Goal: Task Accomplishment & Management: Complete application form

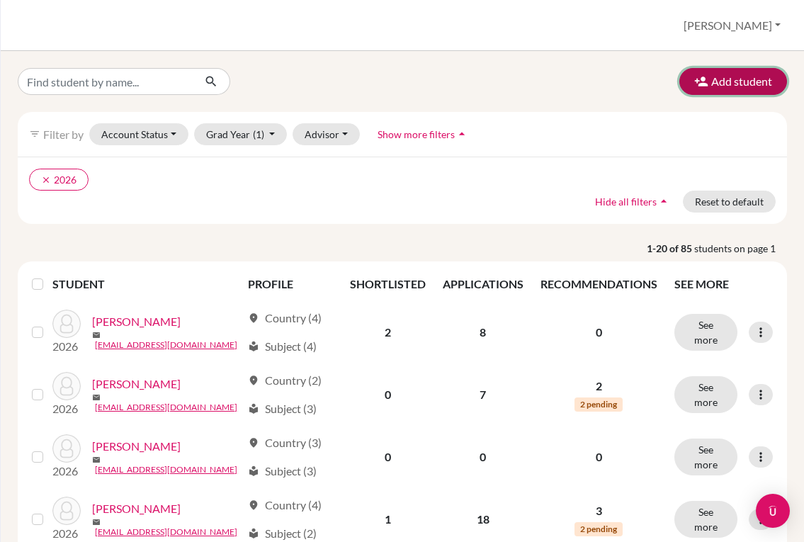
click at [703, 86] on button "Add student" at bounding box center [733, 81] width 108 height 27
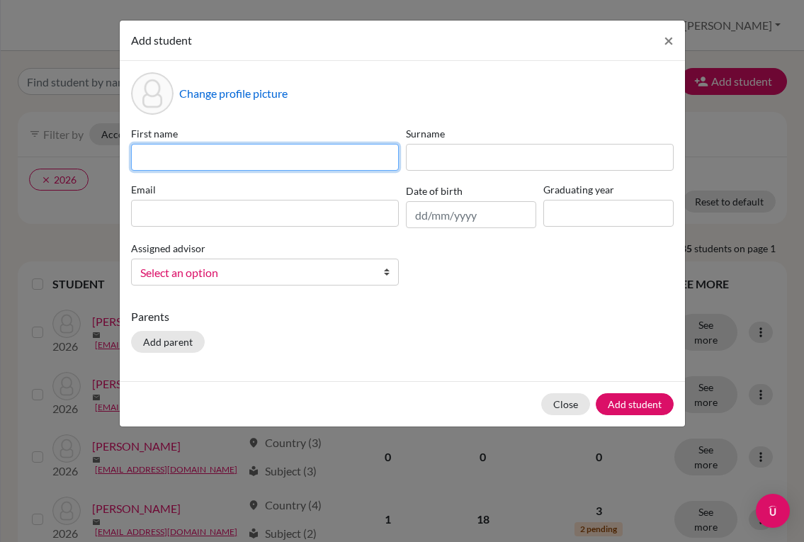
click at [334, 158] on input at bounding box center [265, 157] width 268 height 27
type input "a"
type input "[PERSON_NAME]"
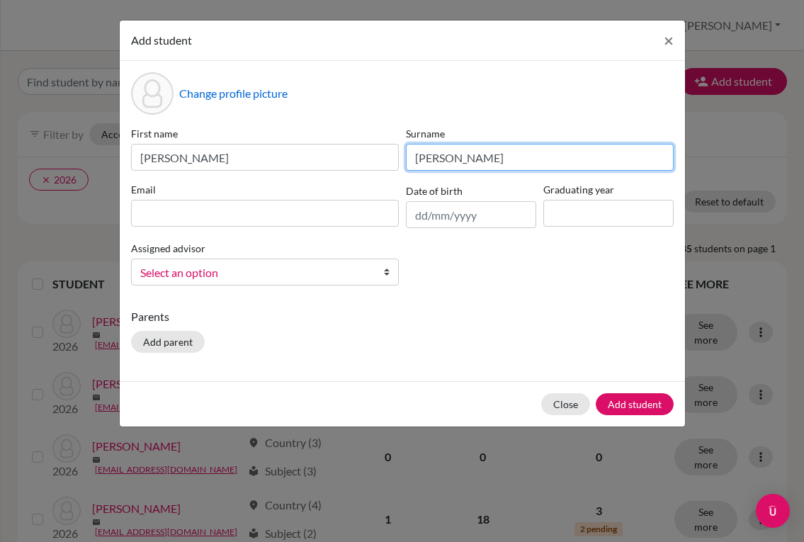
type input "[PERSON_NAME]"
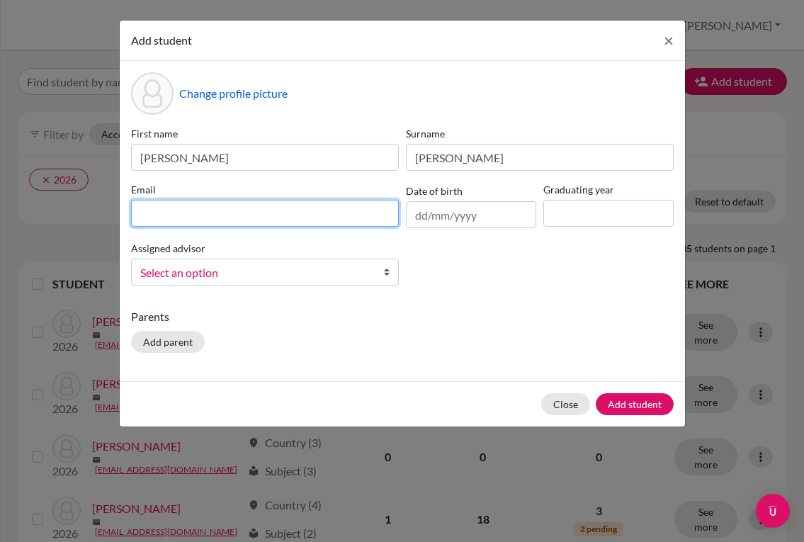
click at [241, 210] on input at bounding box center [265, 213] width 268 height 27
paste input "[EMAIL_ADDRESS][DOMAIN_NAME]"
type input "[EMAIL_ADDRESS][DOMAIN_NAME]"
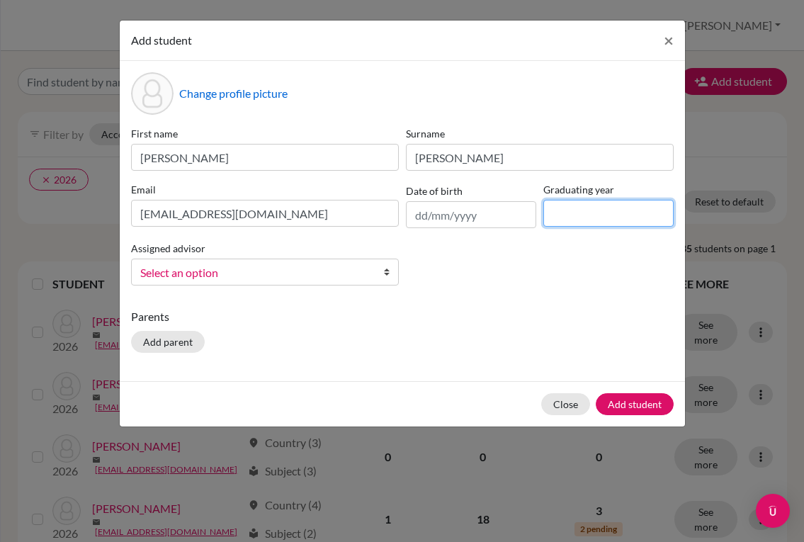
click at [579, 216] on input at bounding box center [608, 213] width 130 height 27
type input "2028"
click at [384, 277] on b at bounding box center [391, 272] width 14 height 26
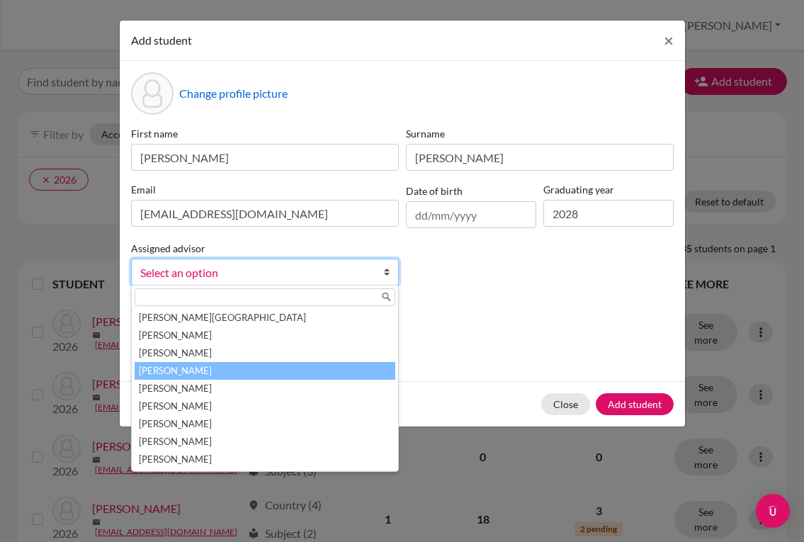
click at [261, 365] on li "[PERSON_NAME]" at bounding box center [265, 371] width 261 height 18
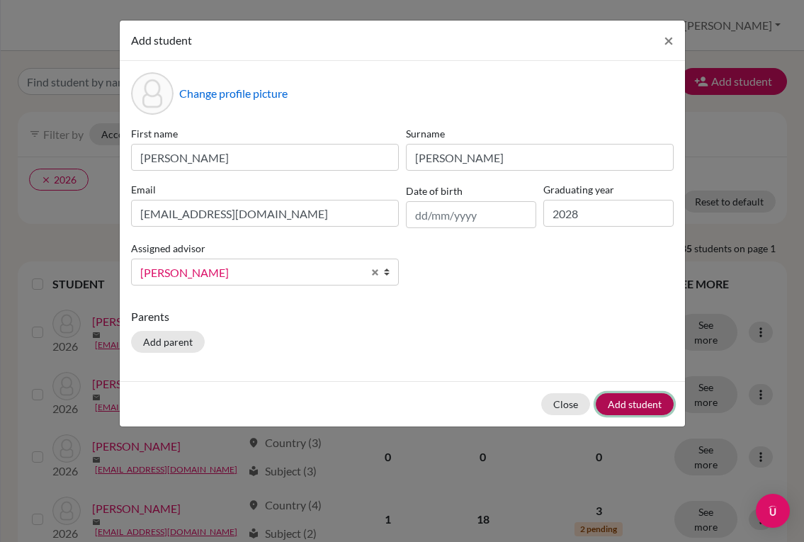
click at [622, 397] on button "Add student" at bounding box center [635, 404] width 78 height 22
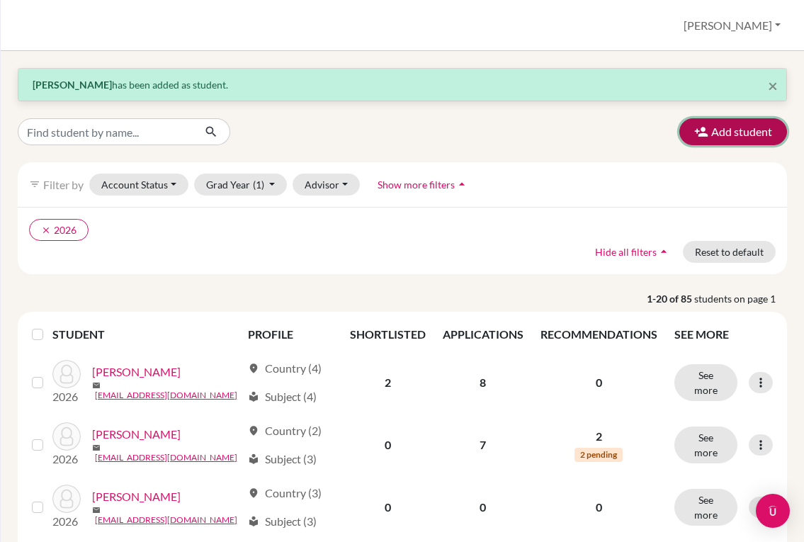
click at [720, 127] on button "Add student" at bounding box center [733, 131] width 108 height 27
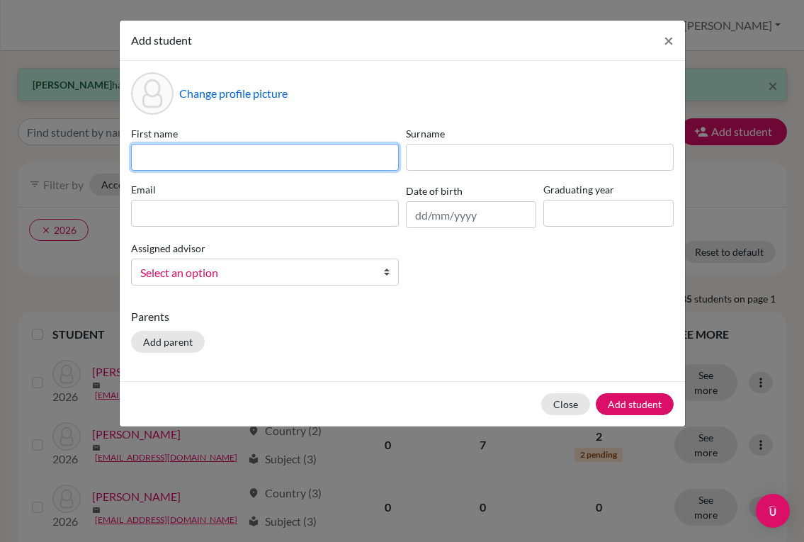
click at [298, 159] on input at bounding box center [265, 157] width 268 height 27
type input "[PERSON_NAME]"
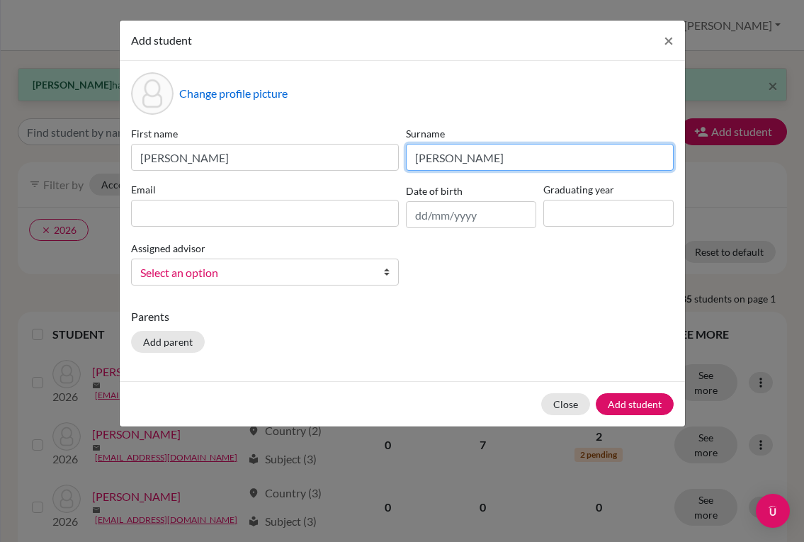
type input "[PERSON_NAME]"
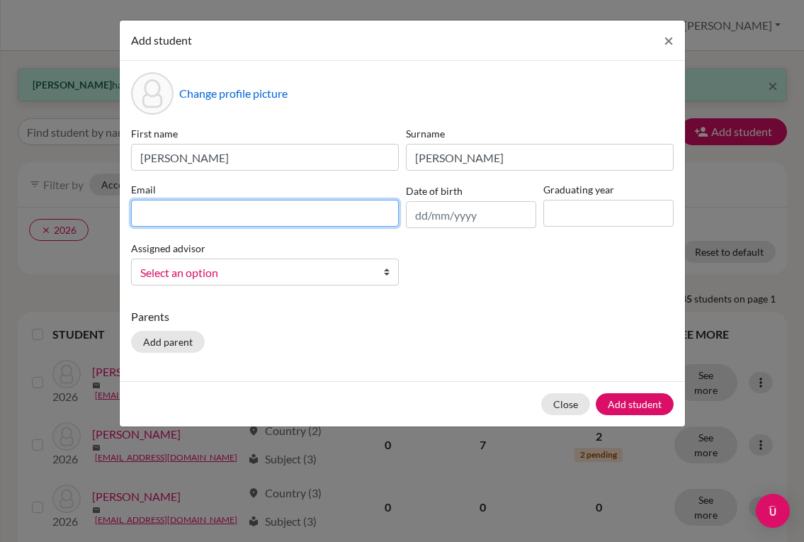
click at [301, 205] on input at bounding box center [265, 213] width 268 height 27
paste input "[EMAIL_ADDRESS][DOMAIN_NAME]"
type input "[EMAIL_ADDRESS][DOMAIN_NAME]"
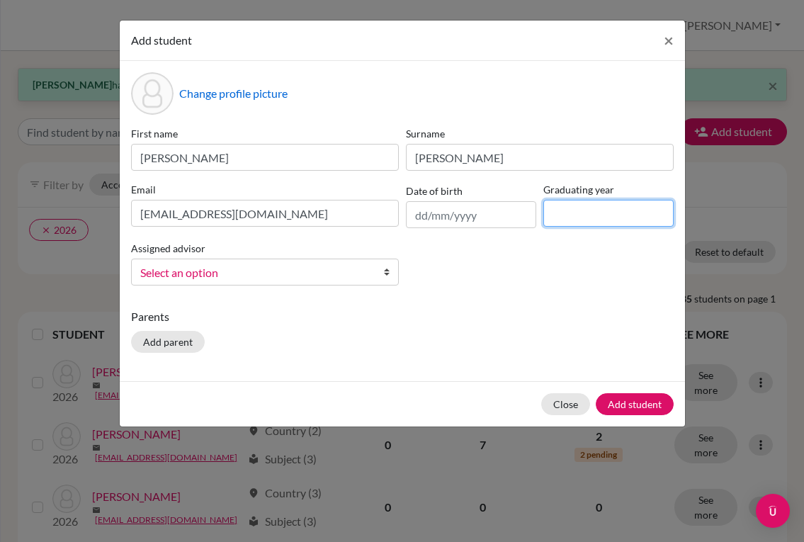
click at [554, 221] on input at bounding box center [608, 213] width 130 height 27
type input "2028"
click at [383, 274] on link "Select an option" at bounding box center [265, 272] width 268 height 27
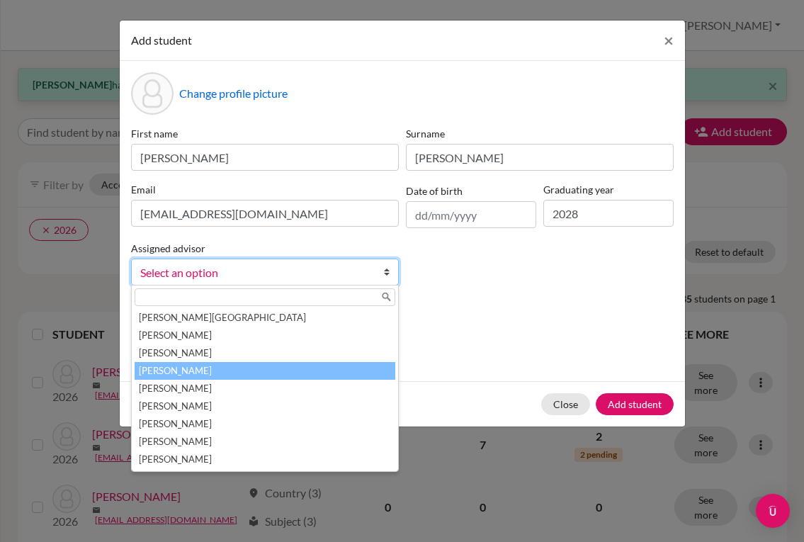
click at [315, 364] on li "[PERSON_NAME]" at bounding box center [265, 371] width 261 height 18
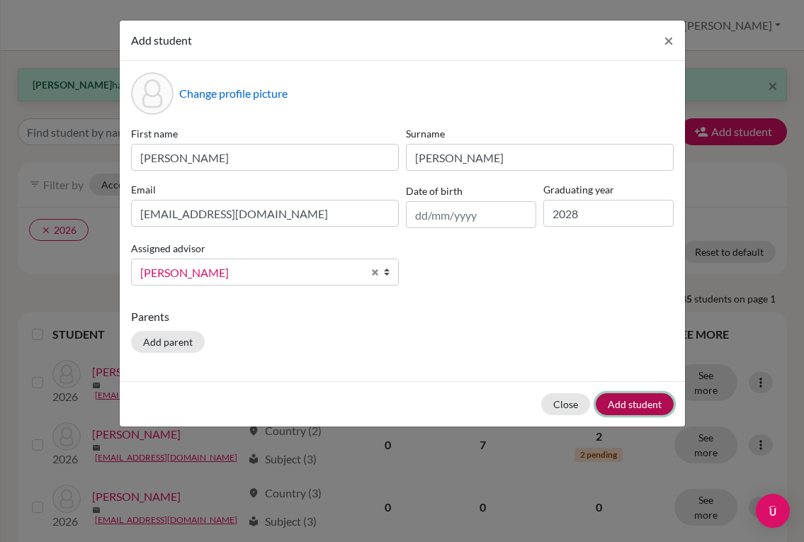
click at [616, 405] on button "Add student" at bounding box center [635, 404] width 78 height 22
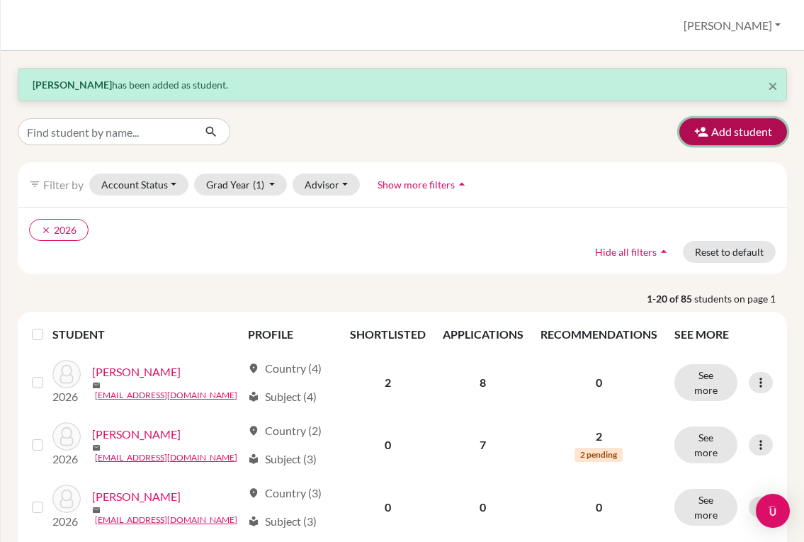
click at [715, 141] on button "Add student" at bounding box center [733, 131] width 108 height 27
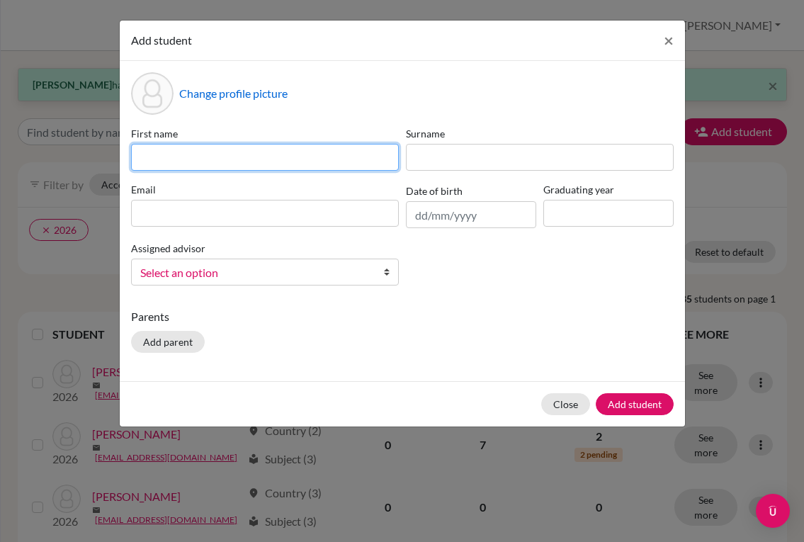
click at [348, 147] on input at bounding box center [265, 157] width 268 height 27
type input "[PERSON_NAME]"
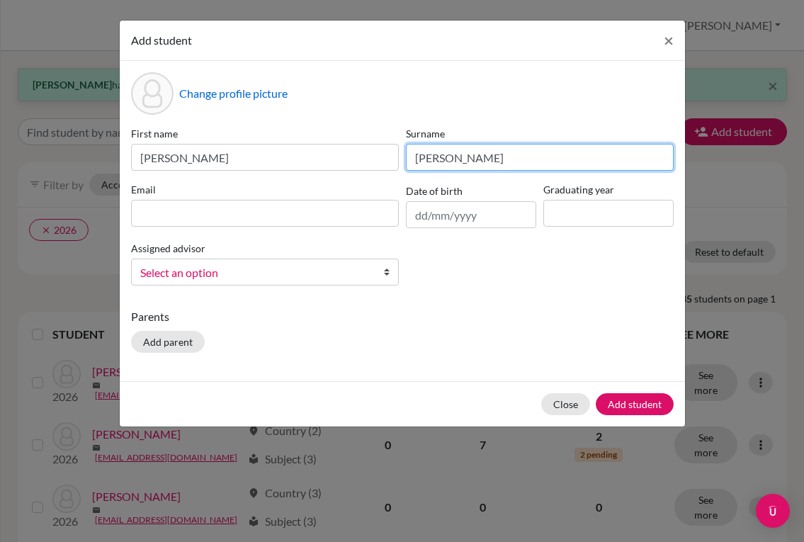
type input "[PERSON_NAME]"
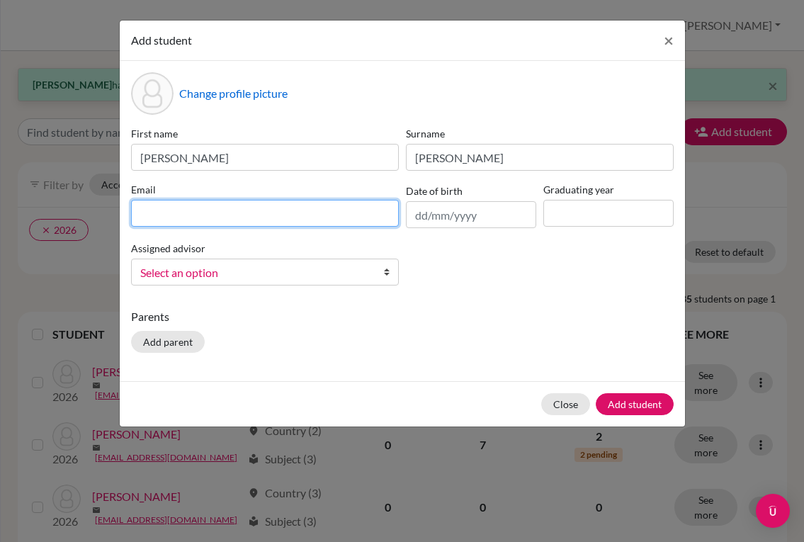
click at [219, 222] on input at bounding box center [265, 213] width 268 height 27
click at [288, 210] on input at bounding box center [265, 213] width 268 height 27
paste input "[EMAIL_ADDRESS][DOMAIN_NAME]"
type input "[EMAIL_ADDRESS][DOMAIN_NAME]"
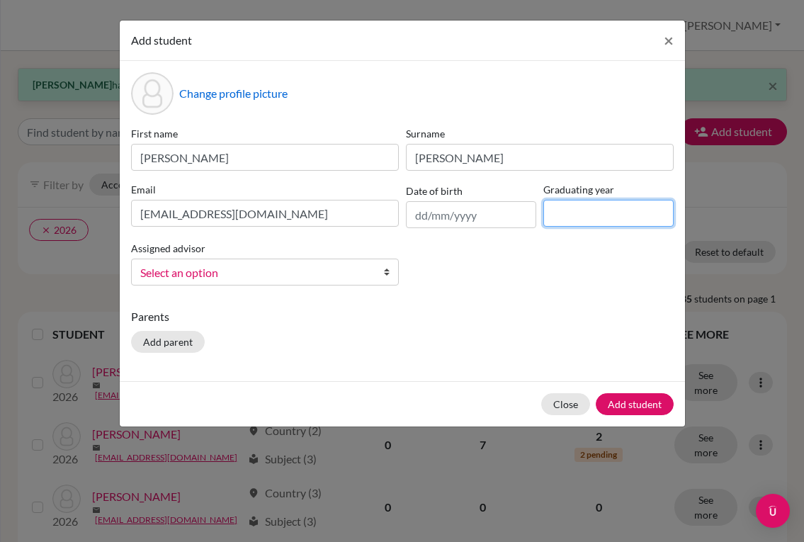
click at [563, 221] on input at bounding box center [608, 213] width 130 height 27
type input "2028"
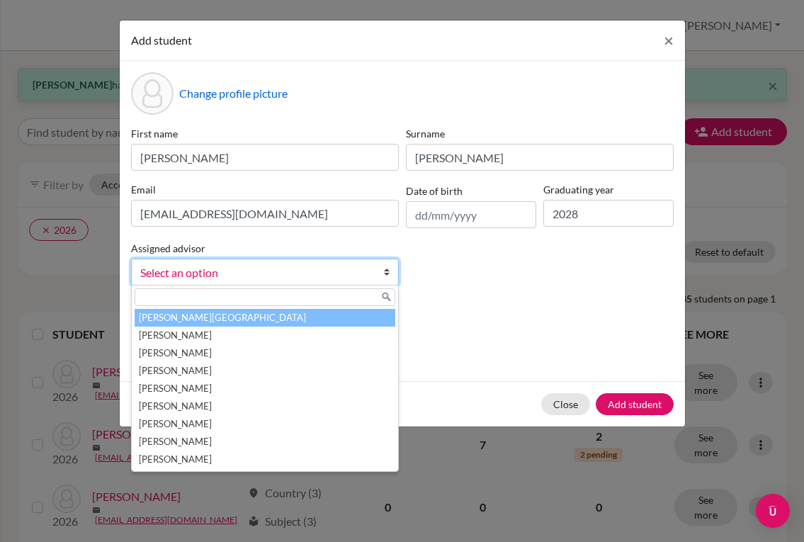
click at [387, 275] on b at bounding box center [391, 272] width 14 height 26
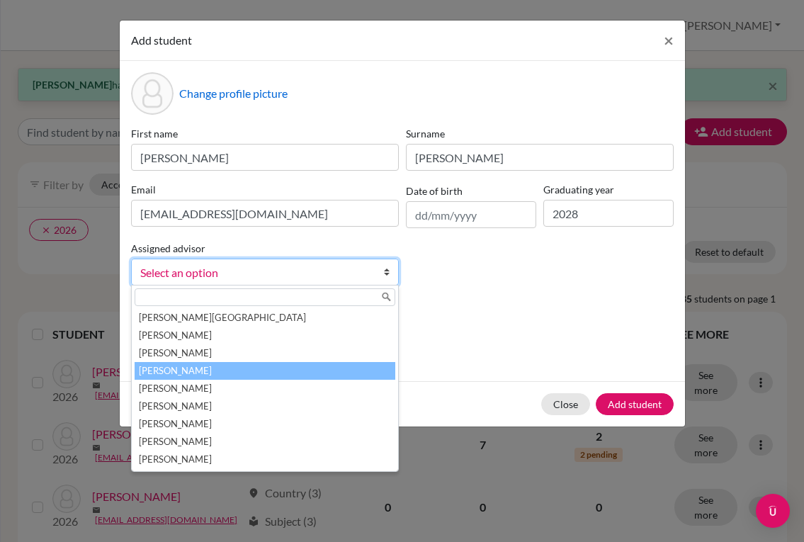
click at [300, 363] on li "[PERSON_NAME]" at bounding box center [265, 371] width 261 height 18
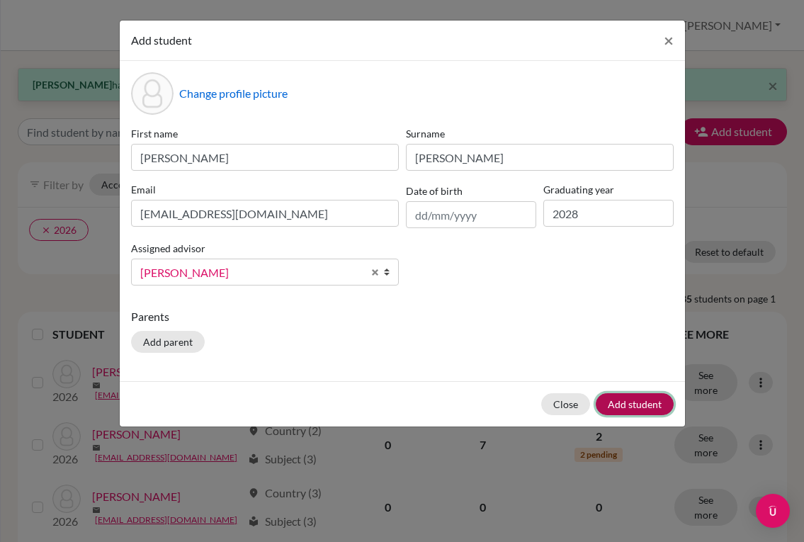
click at [618, 407] on button "Add student" at bounding box center [635, 404] width 78 height 22
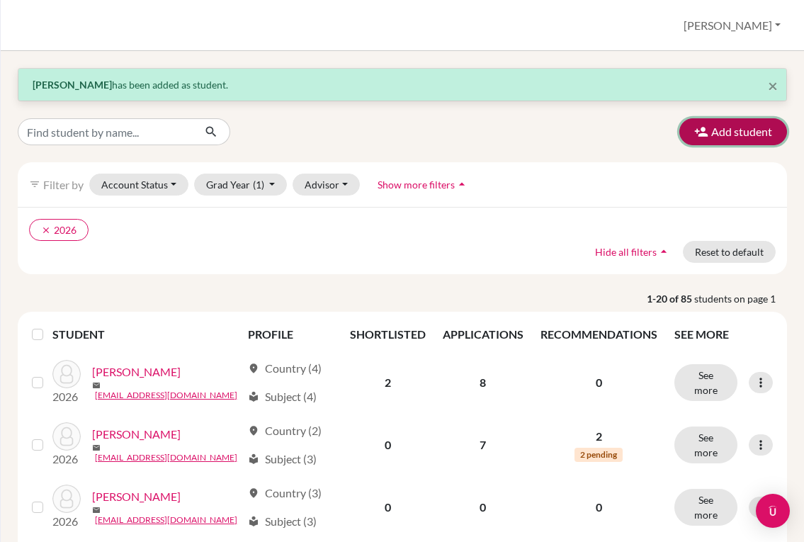
click at [704, 138] on button "Add student" at bounding box center [733, 131] width 108 height 27
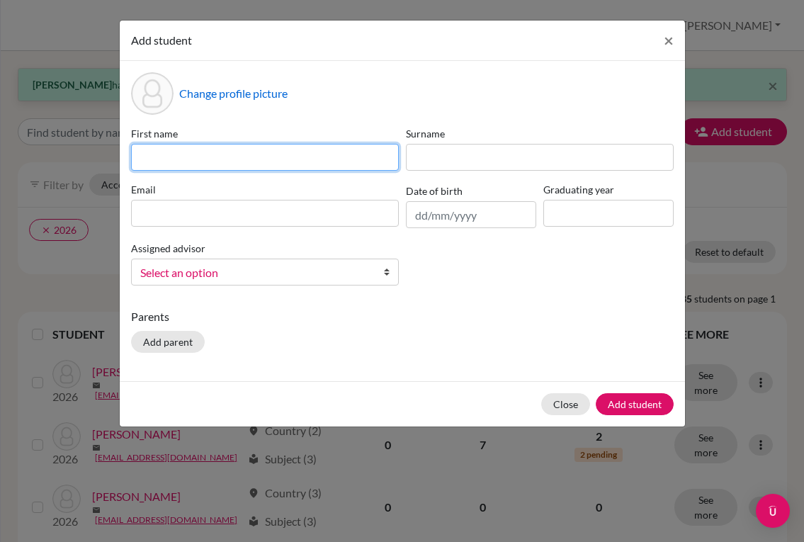
click at [325, 156] on input at bounding box center [265, 157] width 268 height 27
type input "[PERSON_NAME]"
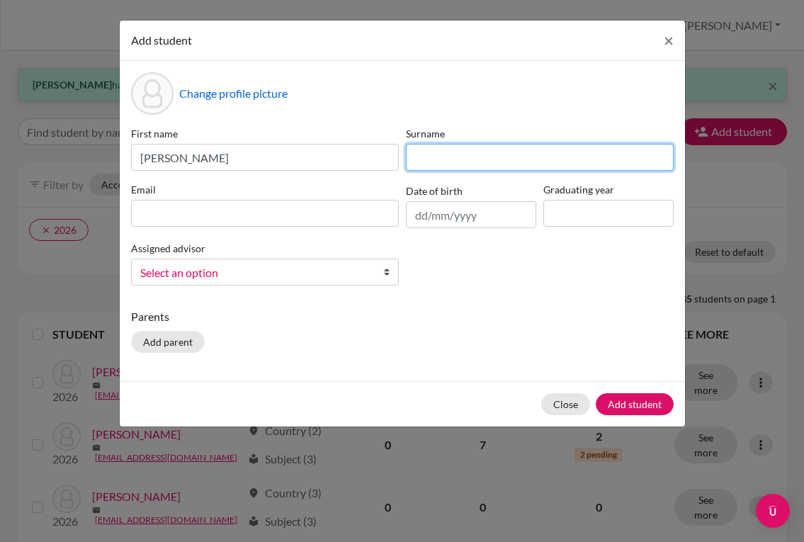
click at [532, 164] on input at bounding box center [540, 157] width 268 height 27
type input "Giarelli"
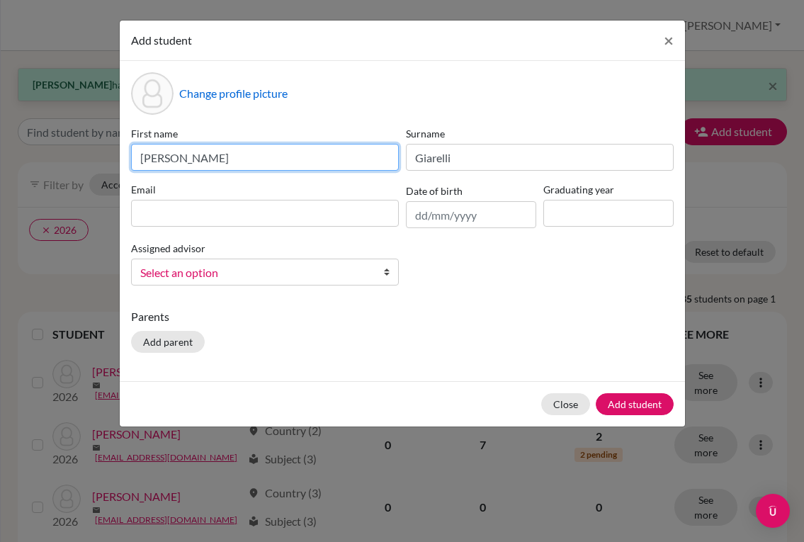
click at [144, 161] on input "[PERSON_NAME]" at bounding box center [265, 157] width 268 height 27
type input "[PERSON_NAME]"
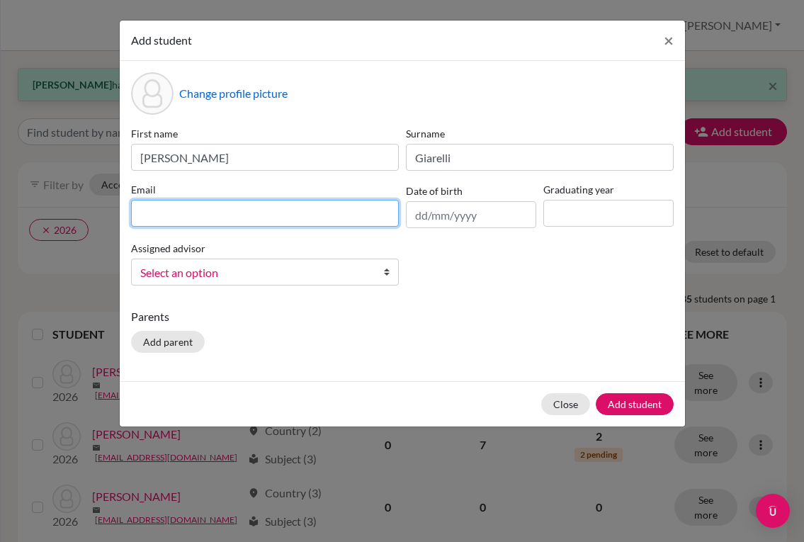
click at [293, 216] on input at bounding box center [265, 213] width 268 height 27
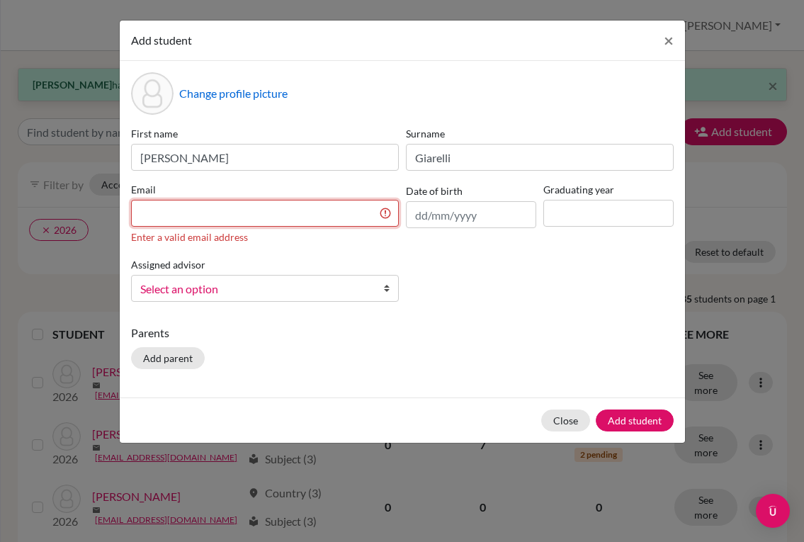
click at [276, 213] on input at bounding box center [265, 213] width 268 height 27
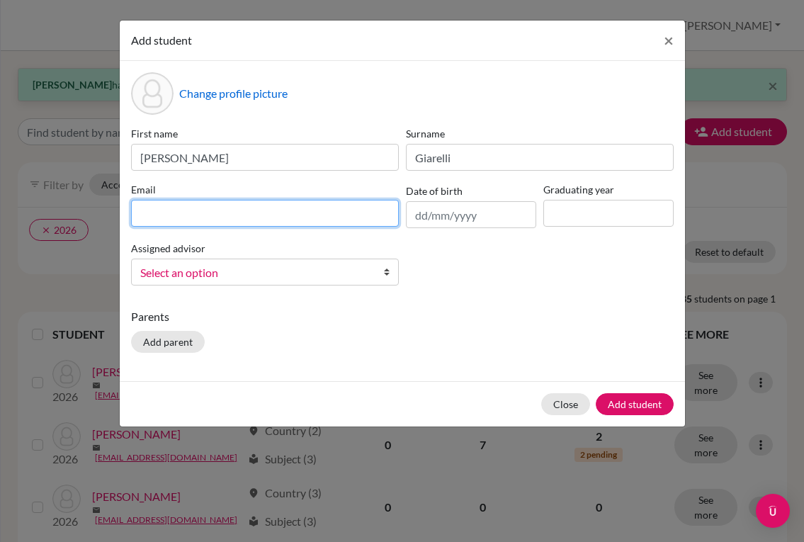
paste input "[EMAIL_ADDRESS][DOMAIN_NAME]"
type input "[EMAIL_ADDRESS][DOMAIN_NAME]"
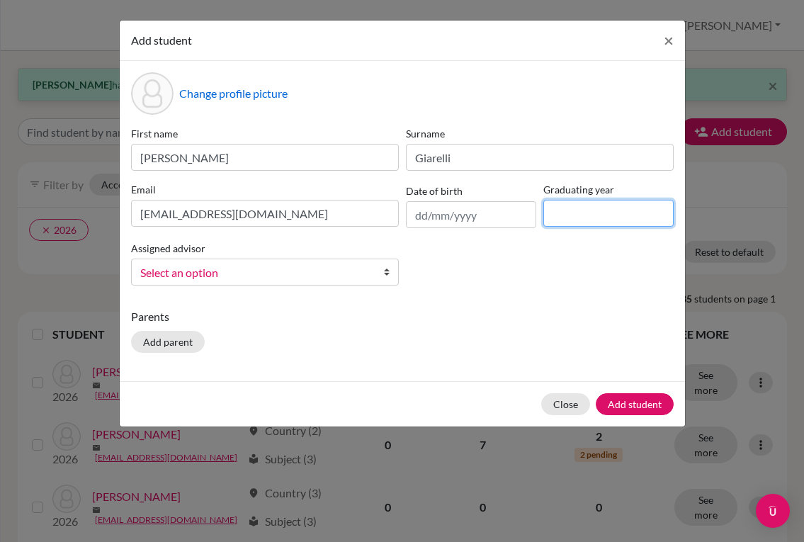
click at [554, 217] on input at bounding box center [608, 213] width 130 height 27
type input "2028"
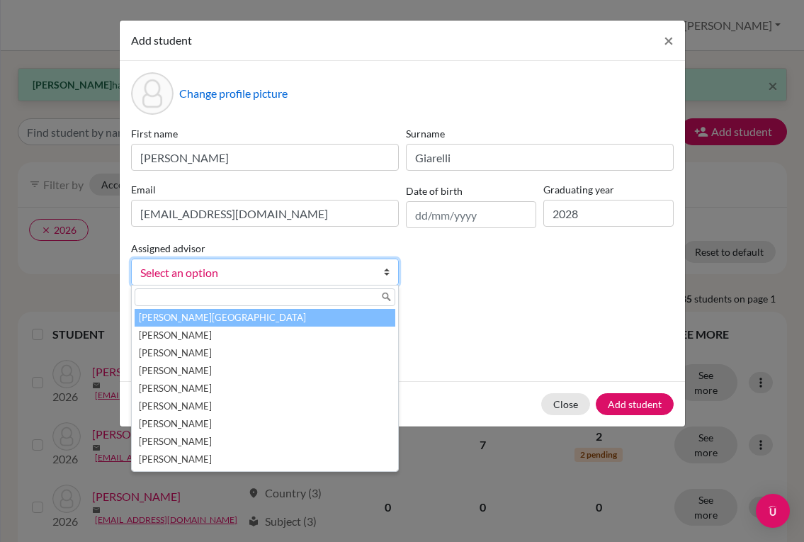
click at [368, 276] on span "Select an option" at bounding box center [255, 273] width 231 height 18
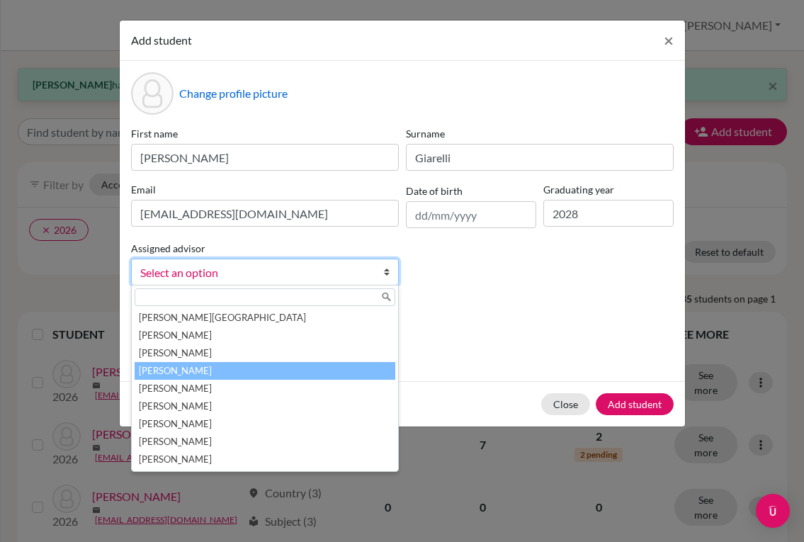
click at [222, 372] on li "[PERSON_NAME]" at bounding box center [265, 371] width 261 height 18
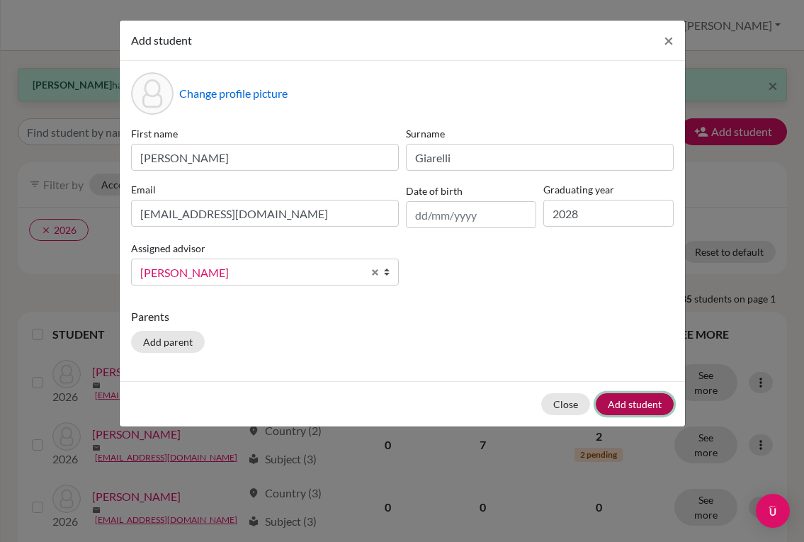
click at [609, 402] on button "Add student" at bounding box center [635, 404] width 78 height 22
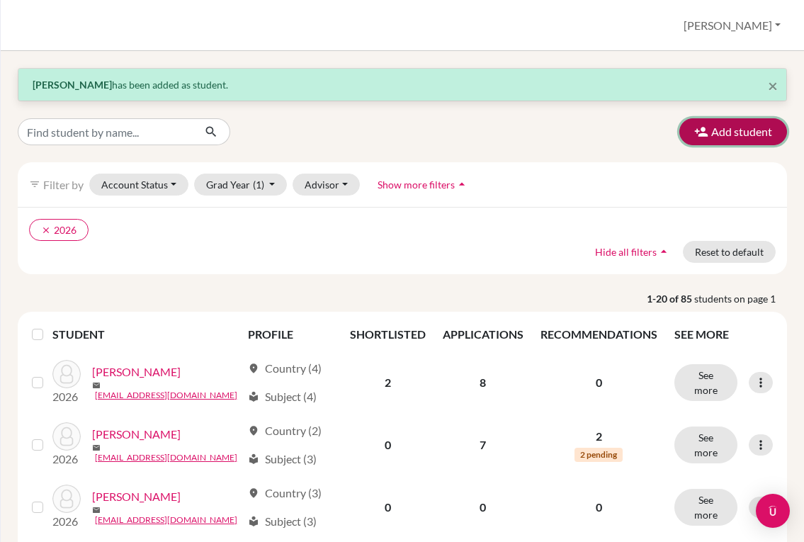
click at [713, 138] on button "Add student" at bounding box center [733, 131] width 108 height 27
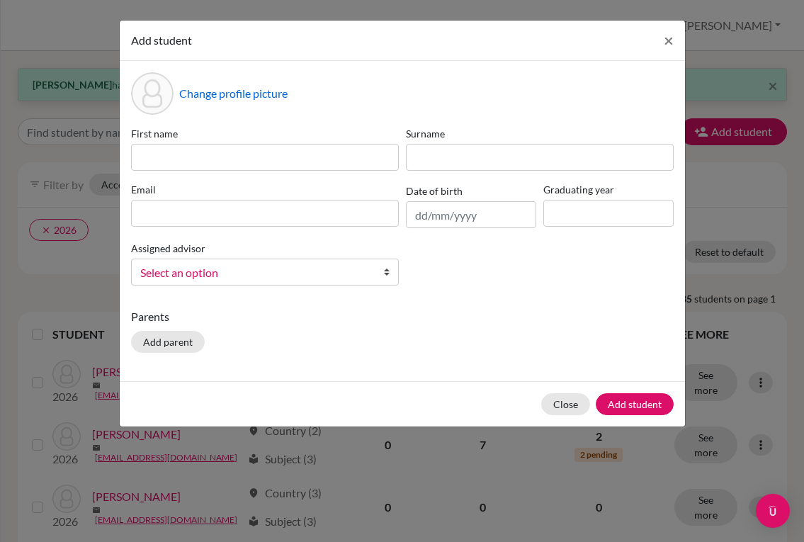
click at [259, 143] on div "First name" at bounding box center [265, 148] width 275 height 45
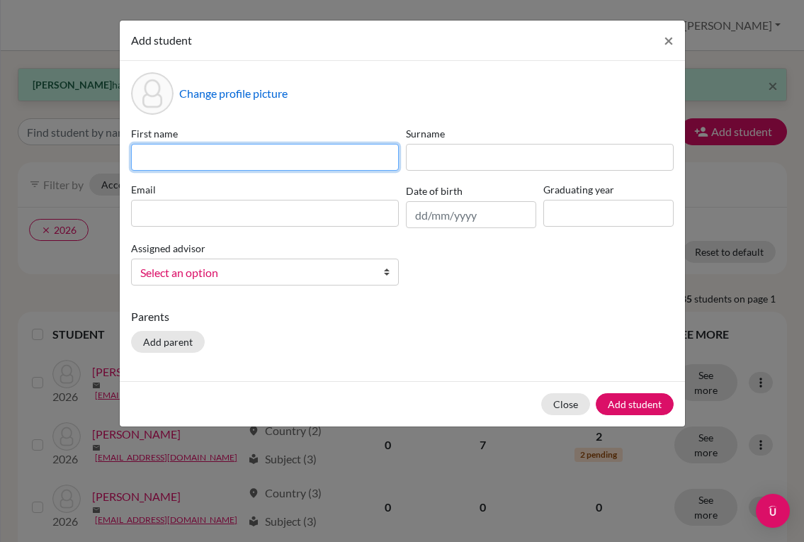
click at [256, 156] on input at bounding box center [265, 157] width 268 height 27
type input "[PERSON_NAME]"
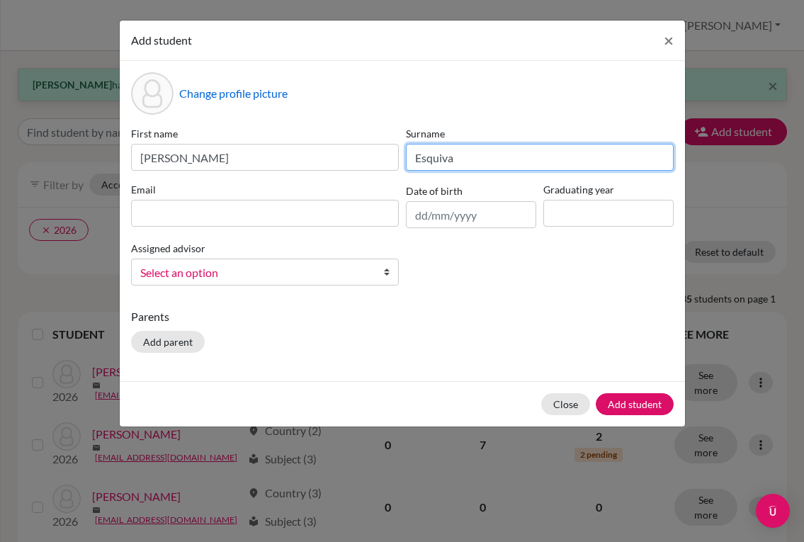
type input "Esquiva"
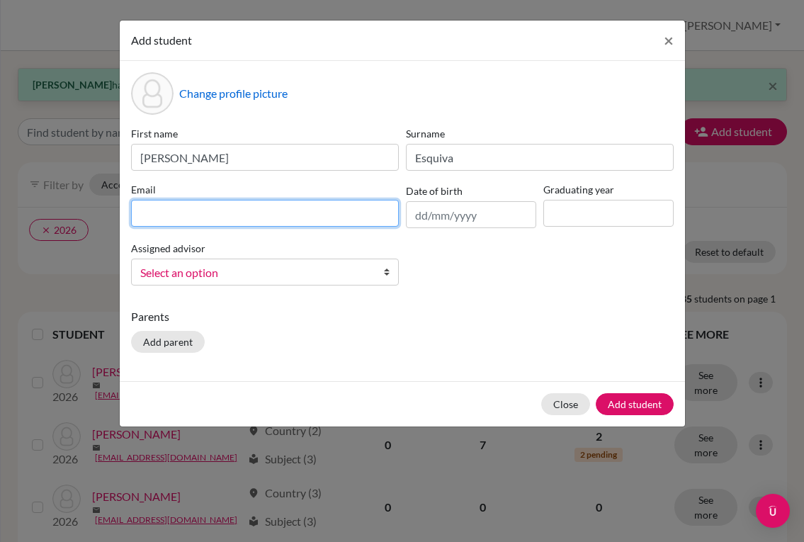
click at [227, 212] on input at bounding box center [265, 213] width 268 height 27
click at [309, 220] on input at bounding box center [265, 213] width 268 height 27
paste input "[EMAIL_ADDRESS][DOMAIN_NAME]"
type input "[EMAIL_ADDRESS][DOMAIN_NAME]"
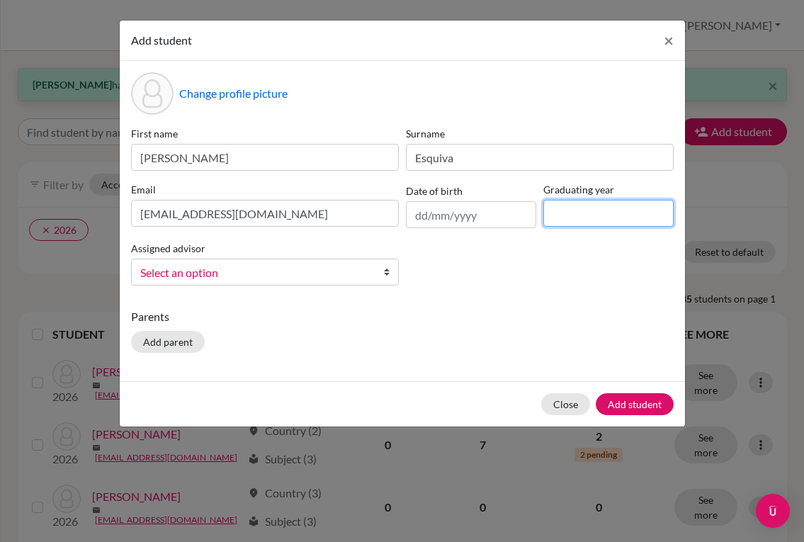
click at [582, 220] on input at bounding box center [608, 213] width 130 height 27
type input "2028"
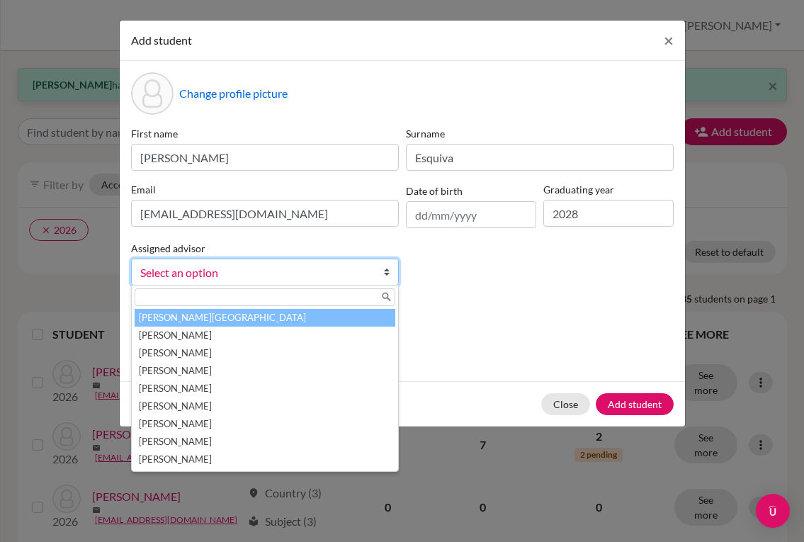
click at [387, 268] on b at bounding box center [391, 272] width 14 height 26
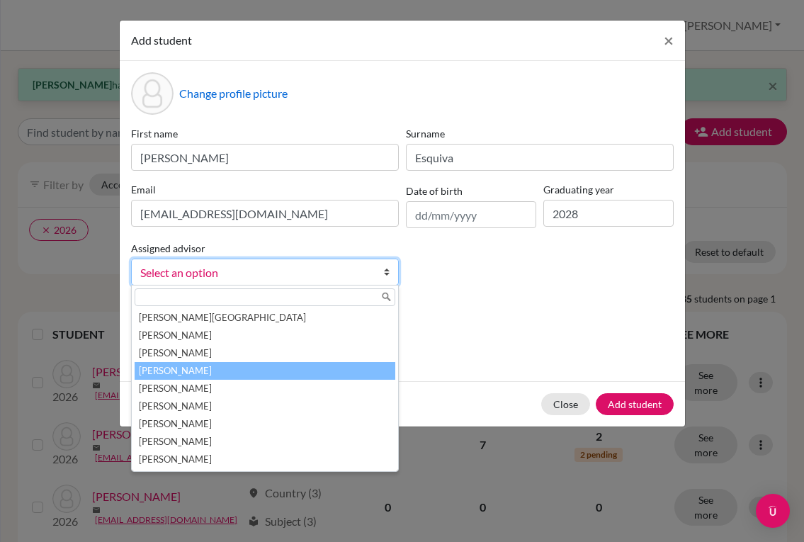
click at [301, 364] on li "[PERSON_NAME]" at bounding box center [265, 371] width 261 height 18
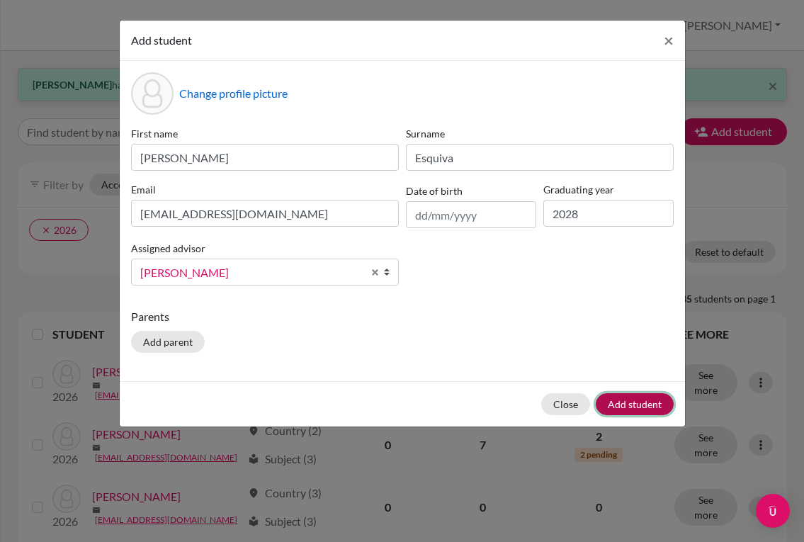
click at [616, 400] on button "Add student" at bounding box center [635, 404] width 78 height 22
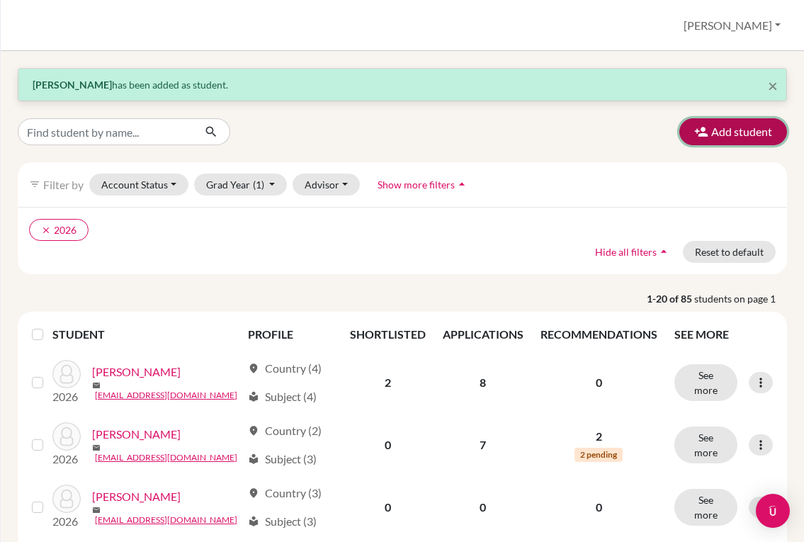
click at [737, 132] on button "Add student" at bounding box center [733, 131] width 108 height 27
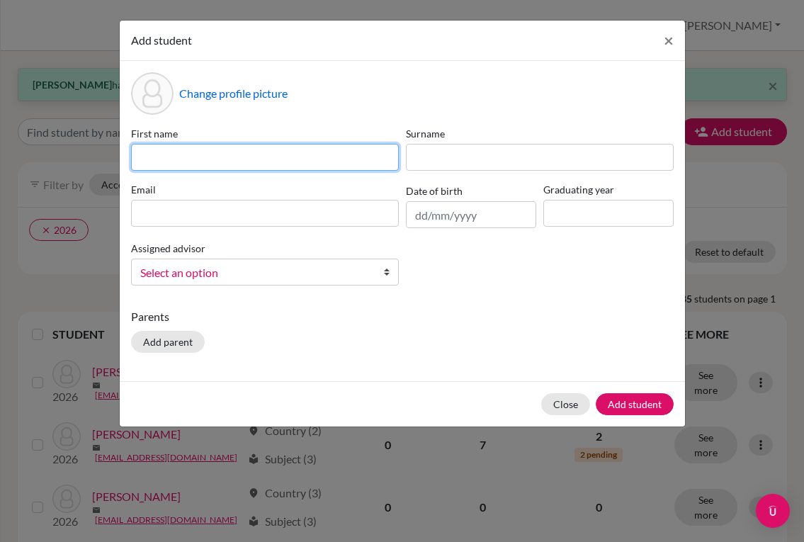
click at [299, 167] on input at bounding box center [265, 157] width 268 height 27
type input "a"
type input "[PERSON_NAME]"
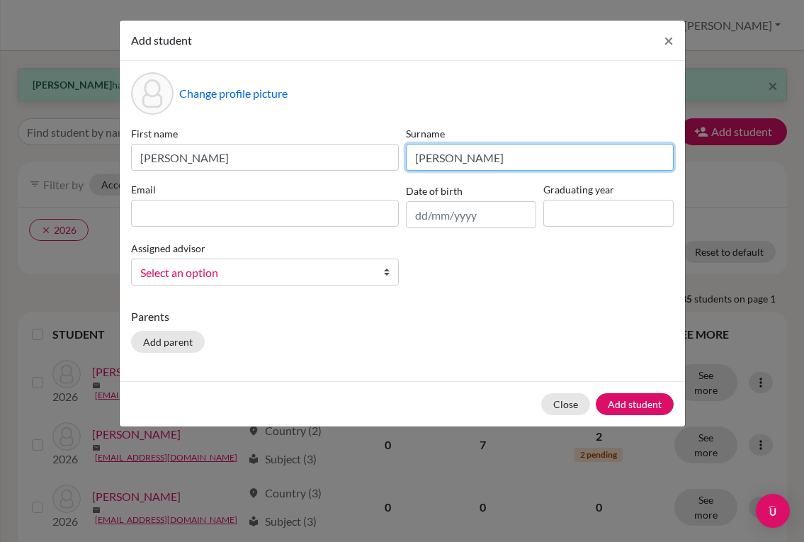
type input "[PERSON_NAME]"
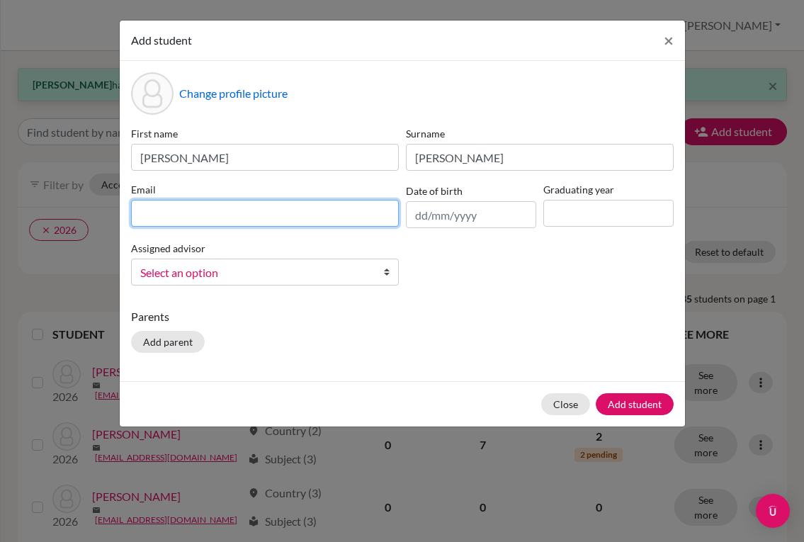
click at [370, 210] on input at bounding box center [265, 213] width 268 height 27
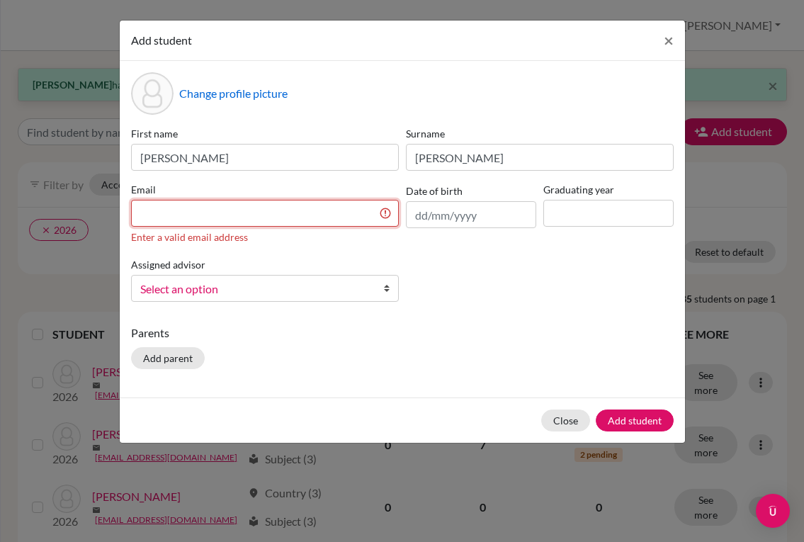
click at [322, 214] on input at bounding box center [265, 213] width 268 height 27
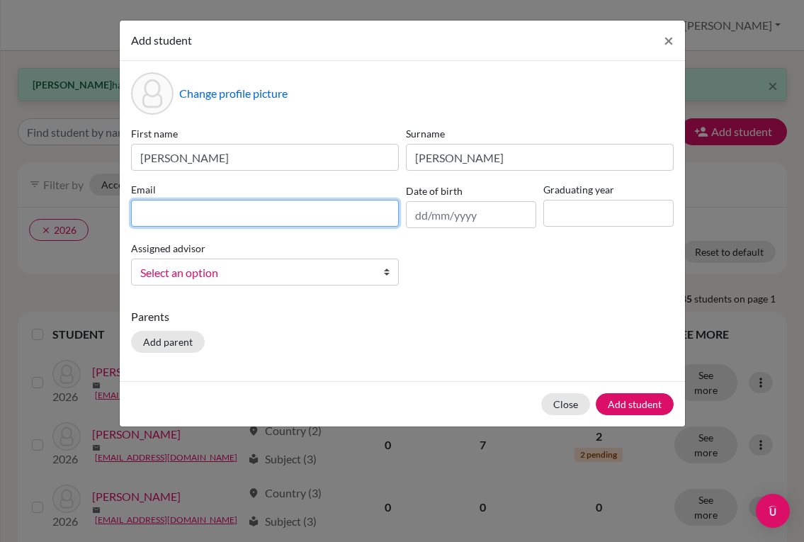
paste input "[PERSON_NAME][EMAIL_ADDRESS][DOMAIN_NAME]"
type input "[PERSON_NAME][EMAIL_ADDRESS][DOMAIN_NAME]"
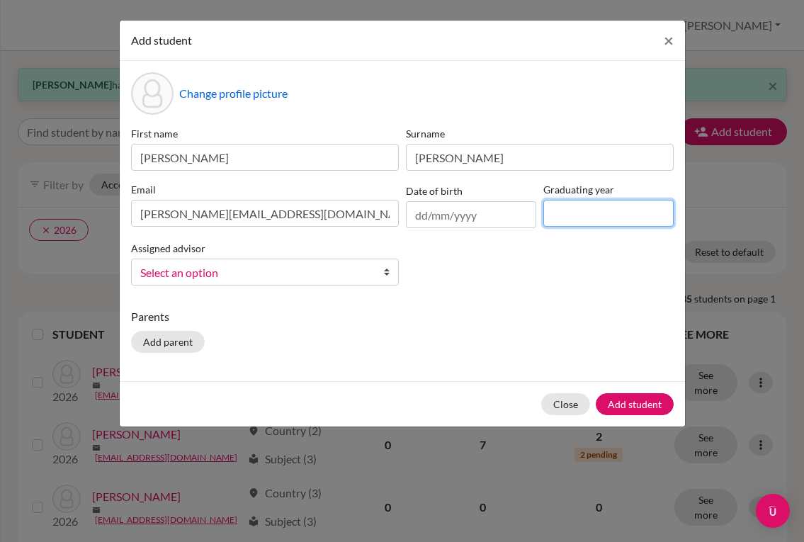
click at [575, 211] on input at bounding box center [608, 213] width 130 height 27
type input "2028"
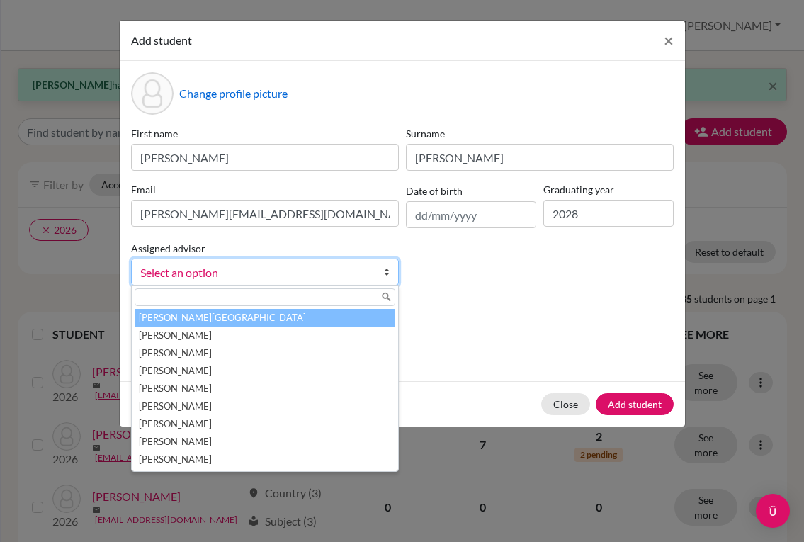
click at [385, 277] on b at bounding box center [391, 272] width 14 height 26
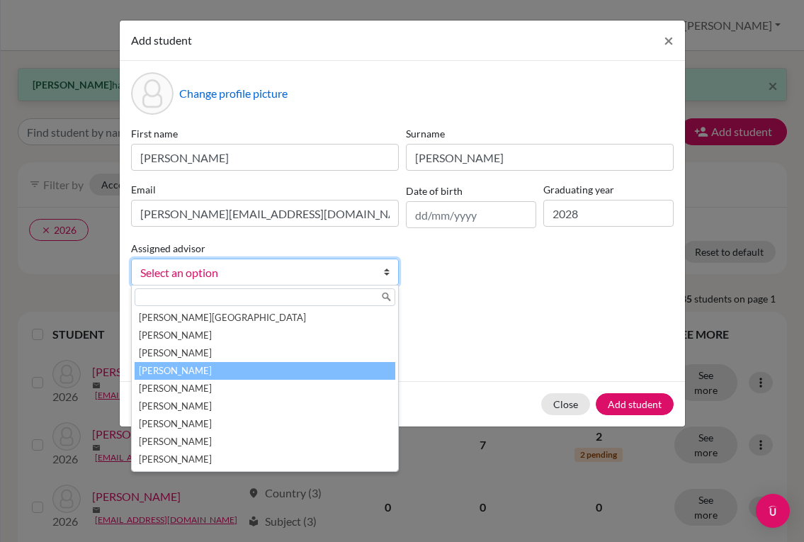
click at [285, 368] on li "[PERSON_NAME]" at bounding box center [265, 371] width 261 height 18
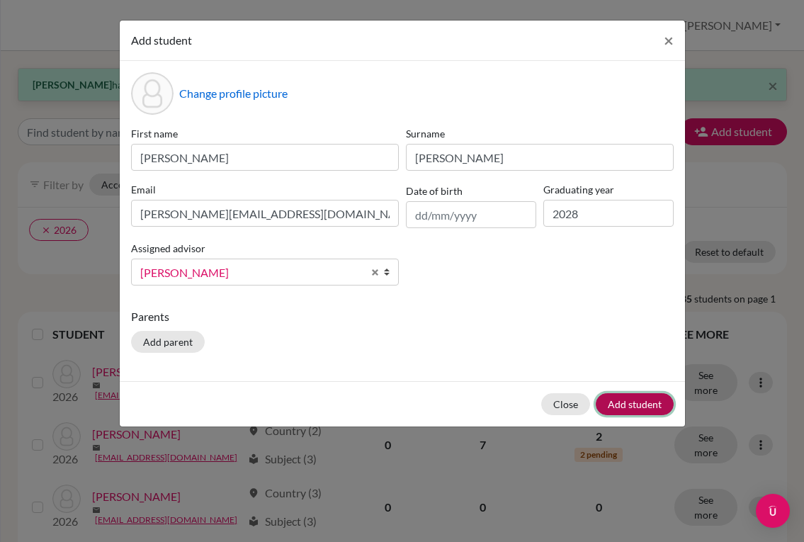
click at [631, 402] on button "Add student" at bounding box center [635, 404] width 78 height 22
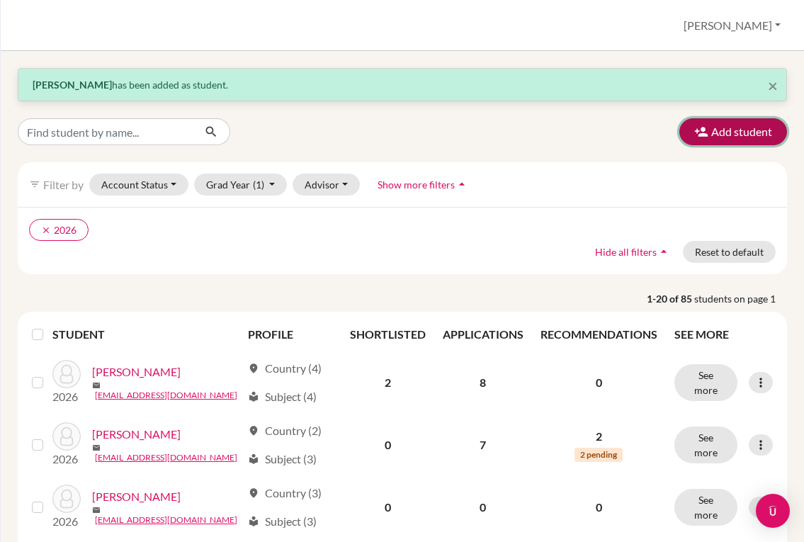
click at [713, 132] on button "Add student" at bounding box center [733, 131] width 108 height 27
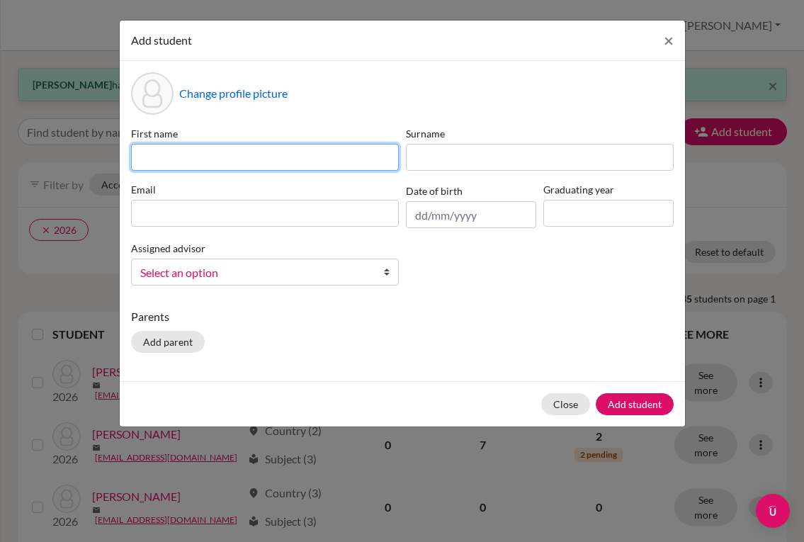
click at [205, 154] on input at bounding box center [265, 157] width 268 height 27
type input "a"
type input "[PERSON_NAME]"
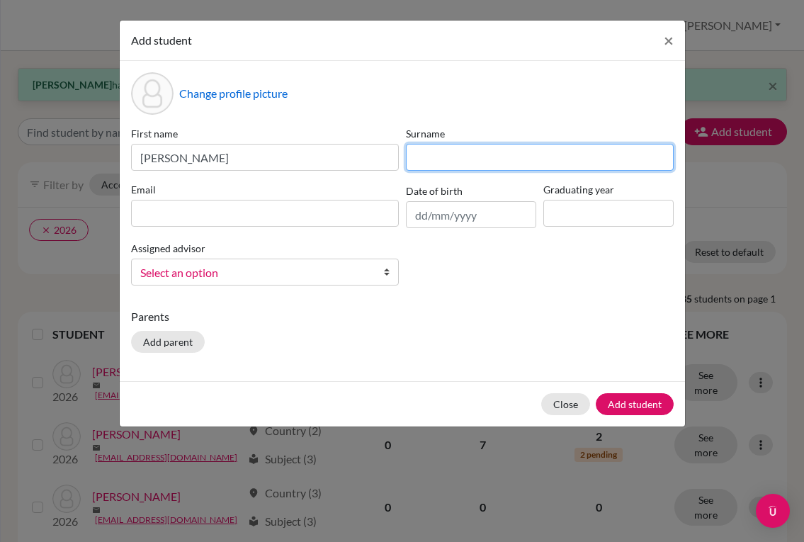
click at [438, 166] on input at bounding box center [540, 157] width 268 height 27
type input "[PERSON_NAME]"
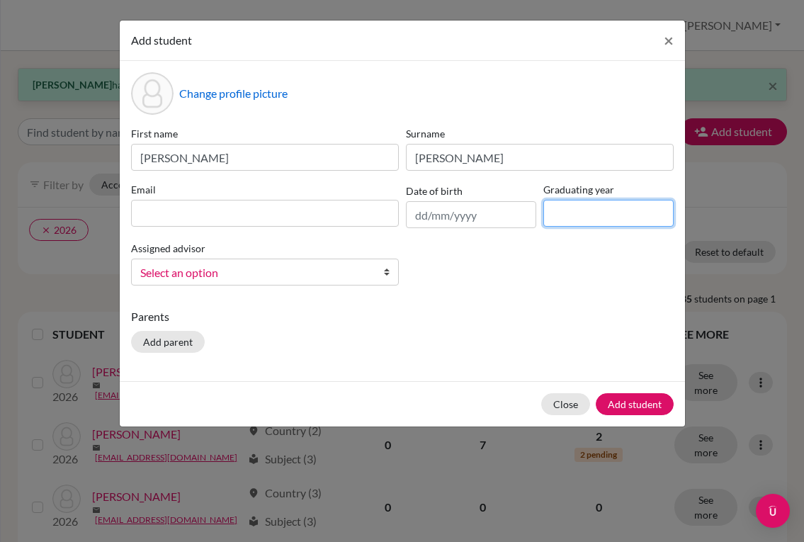
click at [554, 208] on input at bounding box center [608, 213] width 130 height 27
type input "2028"
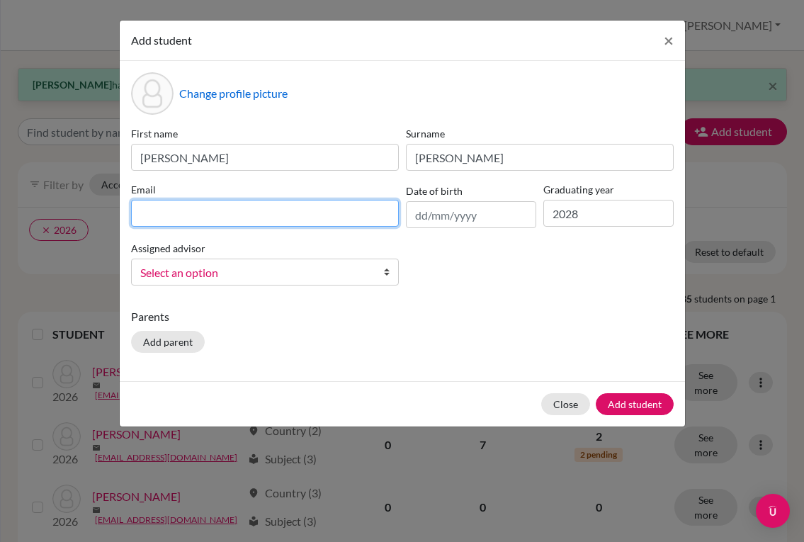
click at [217, 210] on input at bounding box center [265, 213] width 268 height 27
paste input "[EMAIL_ADDRESS][DOMAIN_NAME]"
type input "[EMAIL_ADDRESS][DOMAIN_NAME]"
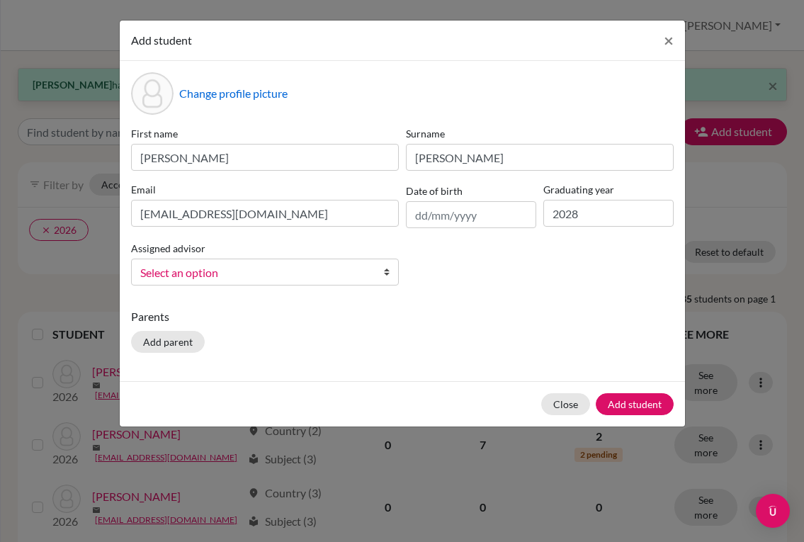
click at [389, 271] on b at bounding box center [391, 272] width 14 height 26
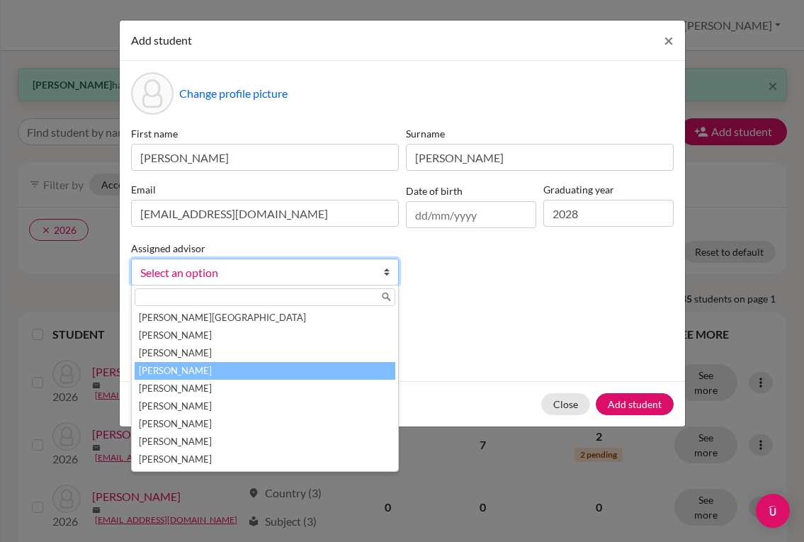
click at [196, 366] on li "[PERSON_NAME]" at bounding box center [265, 371] width 261 height 18
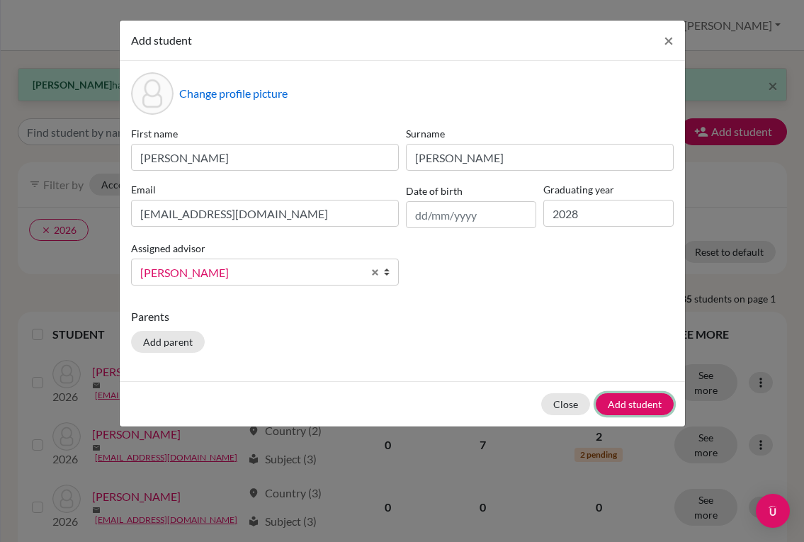
click at [631, 397] on button "Add student" at bounding box center [635, 404] width 78 height 22
